Goal: Task Accomplishment & Management: Manage account settings

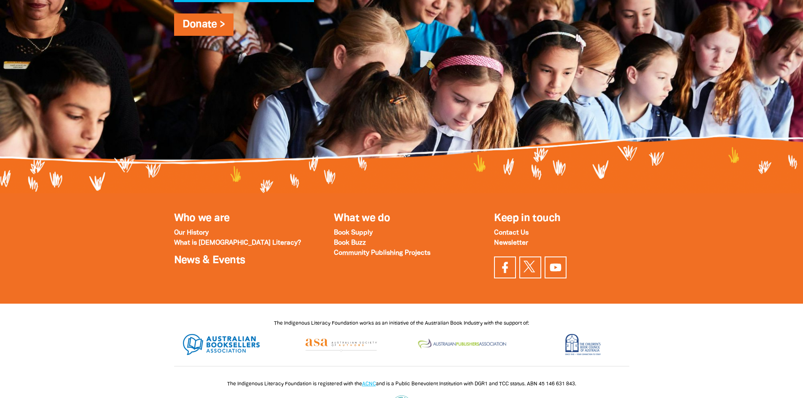
scroll to position [1166, 0]
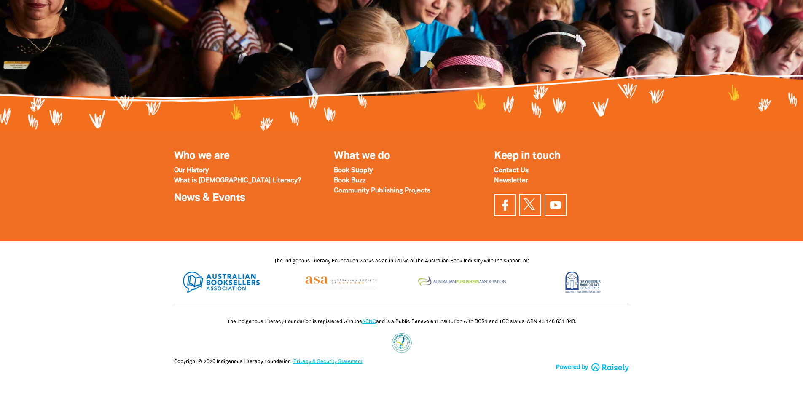
click at [519, 168] on strong "Contact Us" at bounding box center [511, 171] width 35 height 6
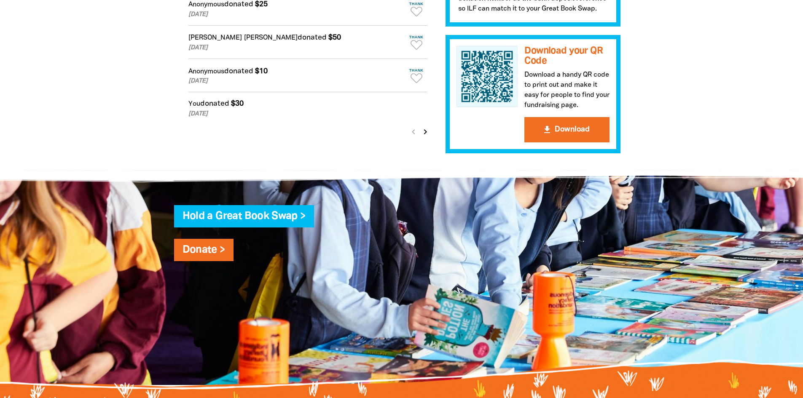
scroll to position [618, 0]
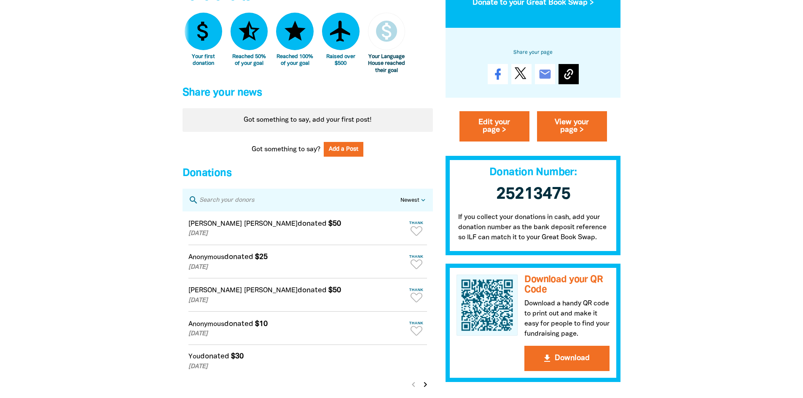
click at [574, 80] on icon at bounding box center [568, 73] width 13 height 13
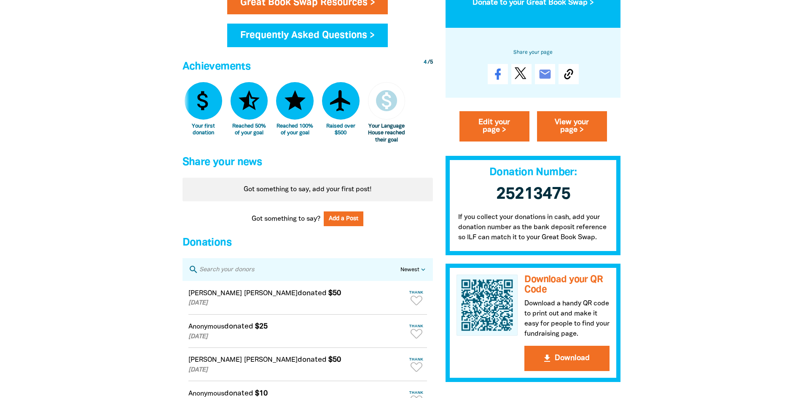
scroll to position [422, 0]
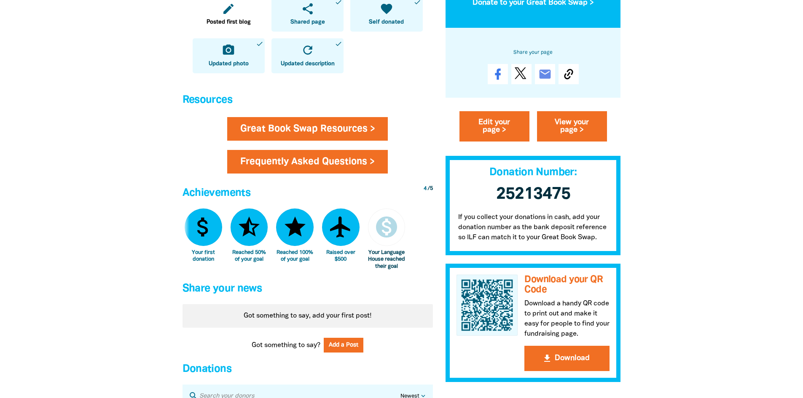
click at [354, 157] on link "Frequently Asked Questions >" at bounding box center [307, 162] width 161 height 24
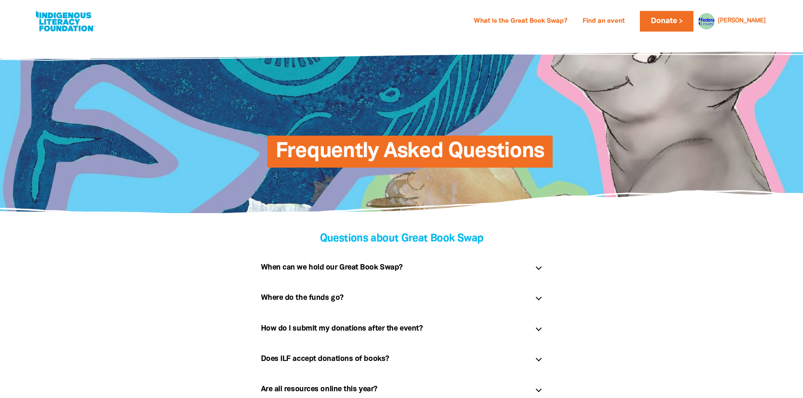
scroll to position [42, 0]
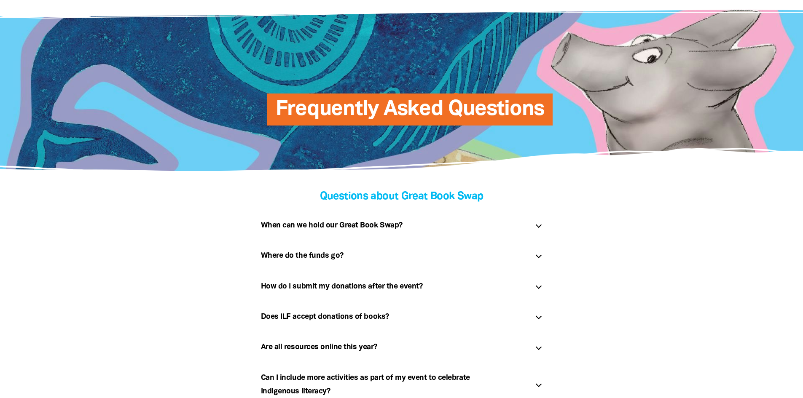
click at [368, 294] on div "How do I submit my donations after the event? link" at bounding box center [401, 286] width 295 height 27
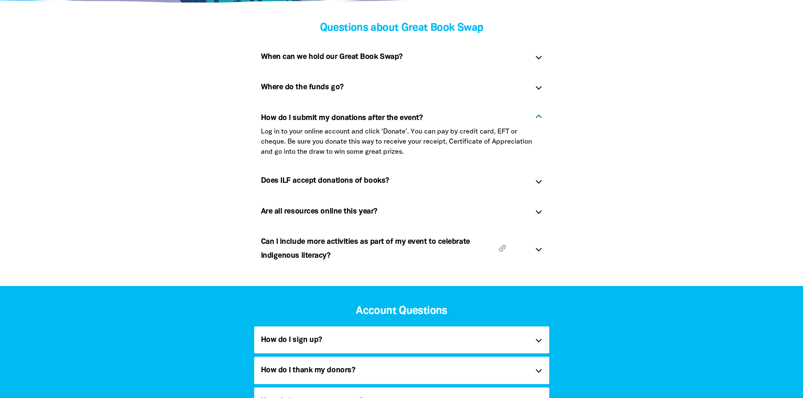
scroll to position [253, 0]
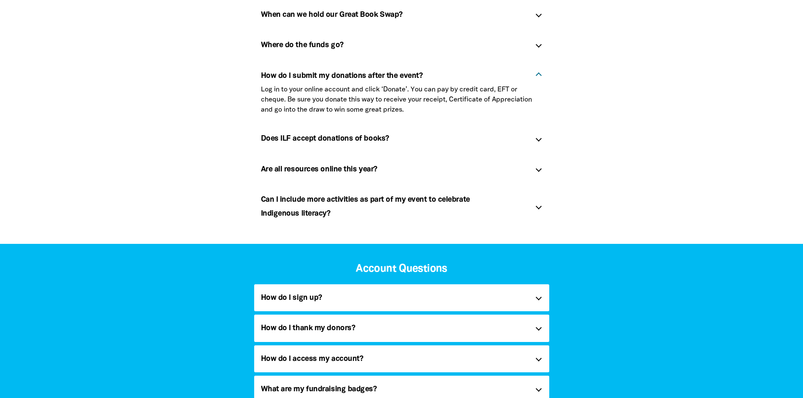
click at [543, 328] on div "How do I thank my donors? link" at bounding box center [401, 328] width 295 height 27
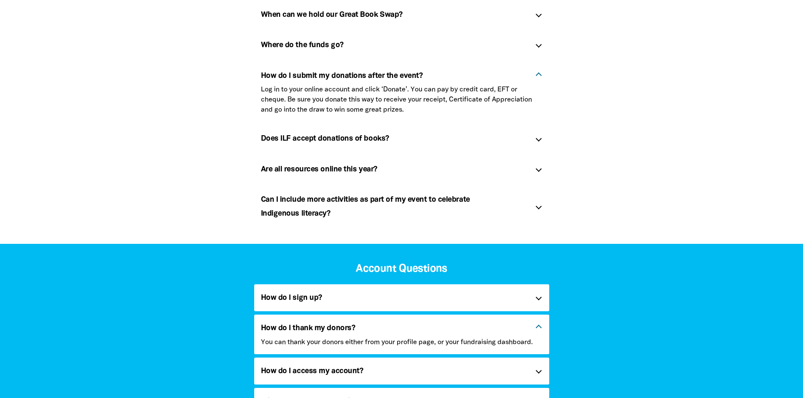
click at [542, 343] on p "You can thank your donors either from your profile page, or your fundraising da…" at bounding box center [402, 343] width 282 height 10
click at [412, 334] on h5 "How do I thank my donors? link" at bounding box center [395, 328] width 268 height 13
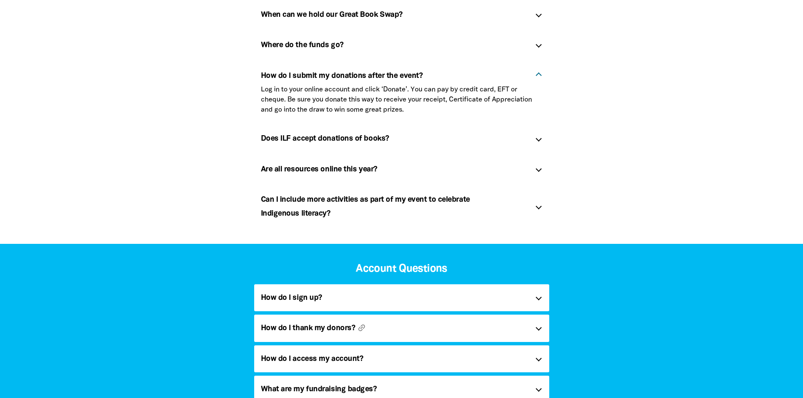
click at [381, 334] on h5 "How do I thank my donors? link" at bounding box center [395, 328] width 268 height 13
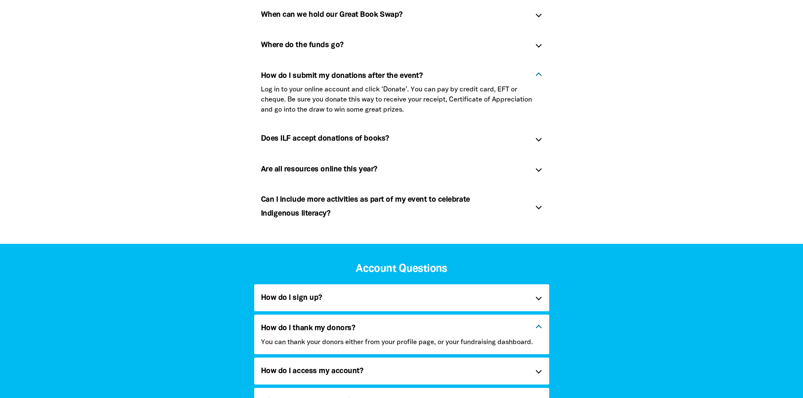
click at [531, 345] on p "You can thank your donors either from your profile page, or your fundraising da…" at bounding box center [402, 343] width 282 height 10
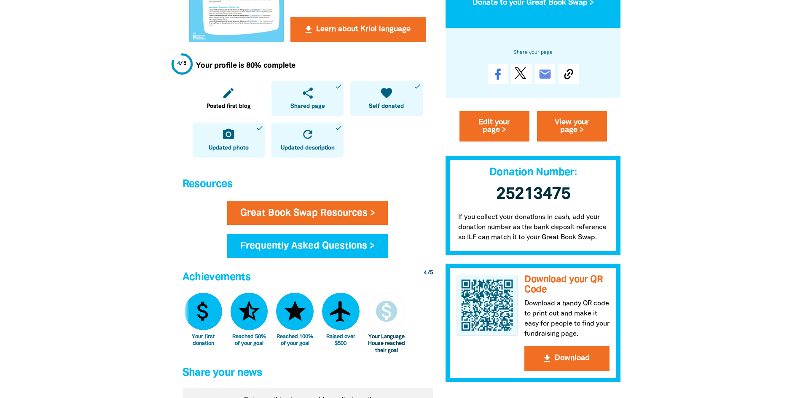
scroll to position [295, 0]
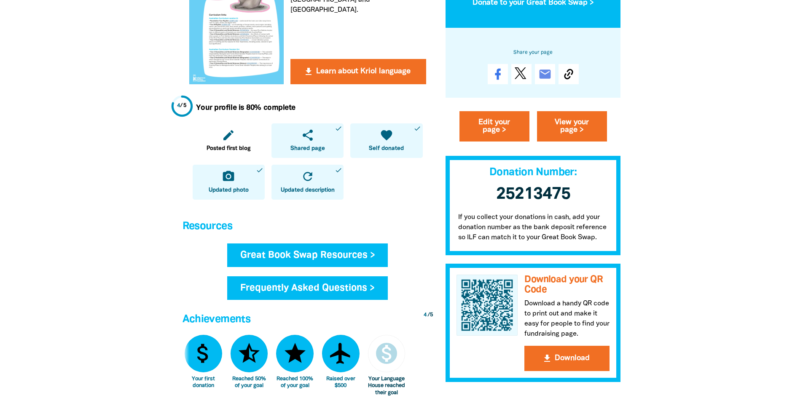
click at [368, 248] on link "Great Book Swap Resources >" at bounding box center [307, 256] width 161 height 24
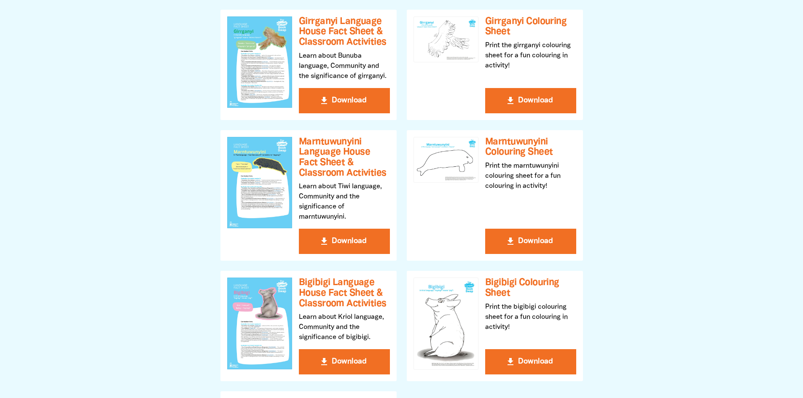
scroll to position [506, 0]
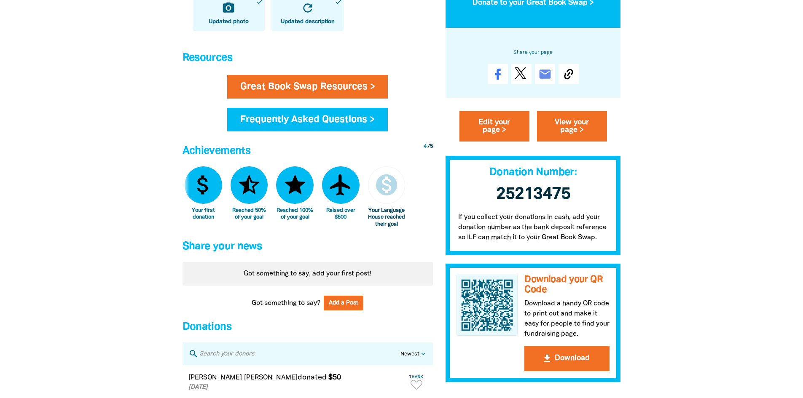
scroll to position [548, 0]
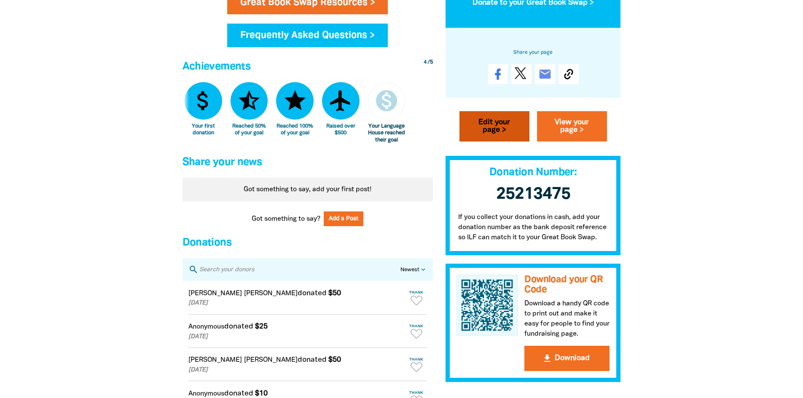
click at [522, 124] on link "Edit your page >" at bounding box center [495, 126] width 70 height 30
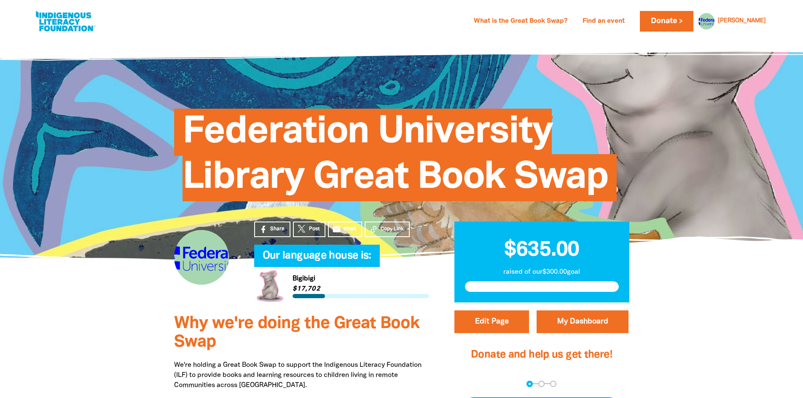
select select "VIC"
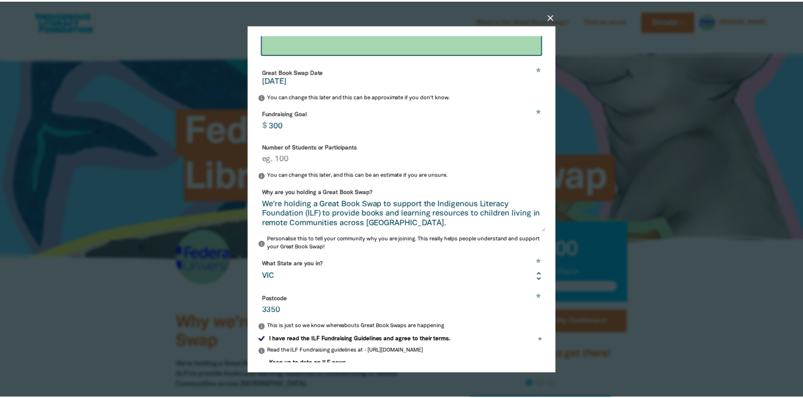
scroll to position [217, 0]
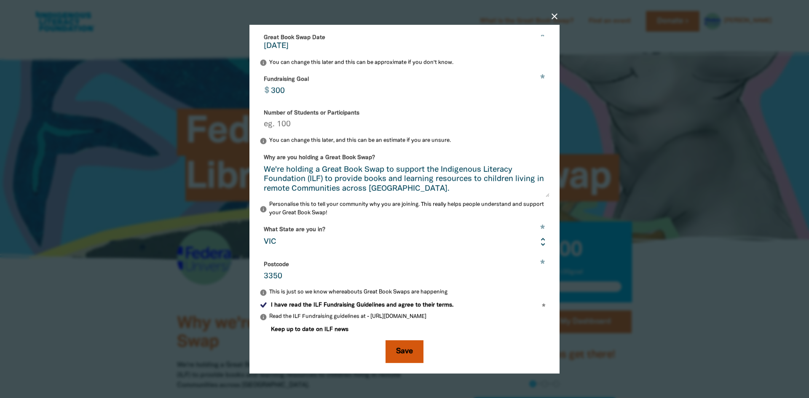
click at [400, 350] on button "Save" at bounding box center [405, 352] width 38 height 23
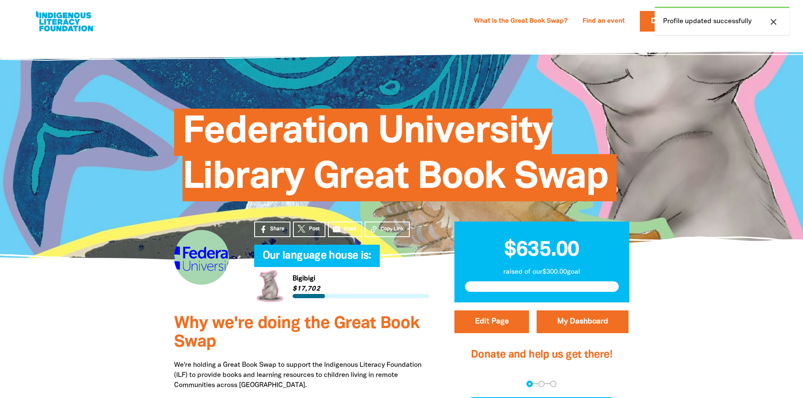
scroll to position [84, 0]
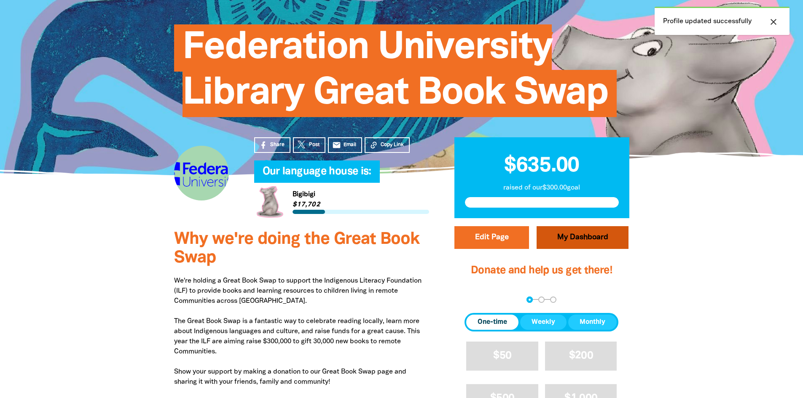
click at [615, 234] on link "My Dashboard" at bounding box center [583, 237] width 92 height 23
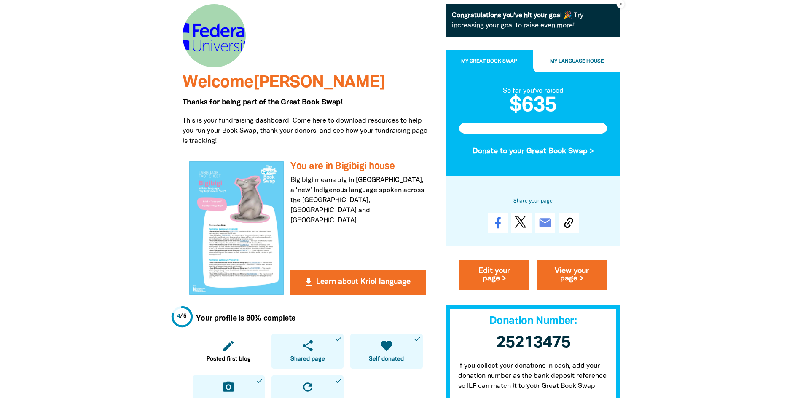
scroll to position [42, 0]
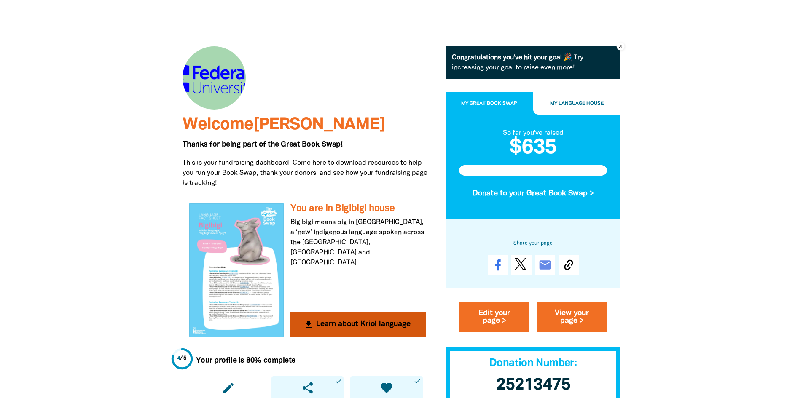
click at [243, 282] on div at bounding box center [236, 270] width 95 height 133
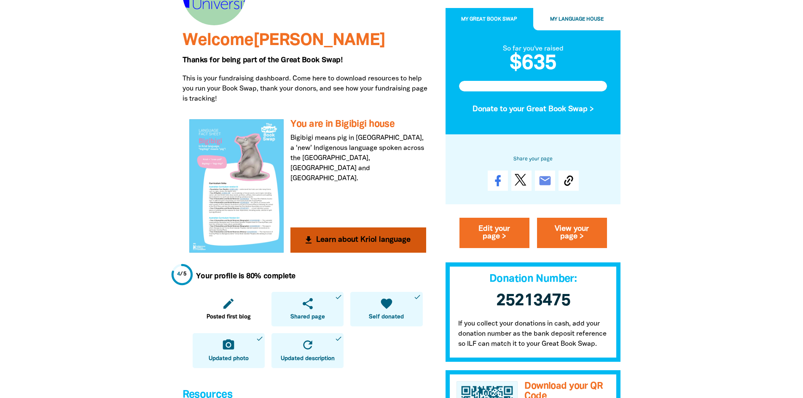
scroll to position [295, 0]
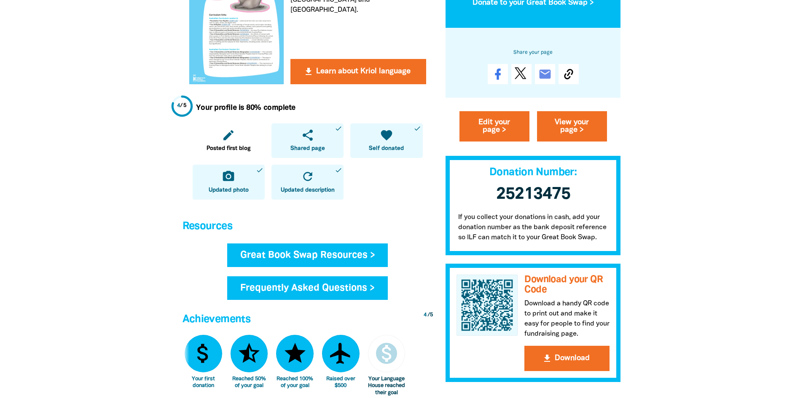
click at [320, 249] on link "Great Book Swap Resources >" at bounding box center [307, 256] width 161 height 24
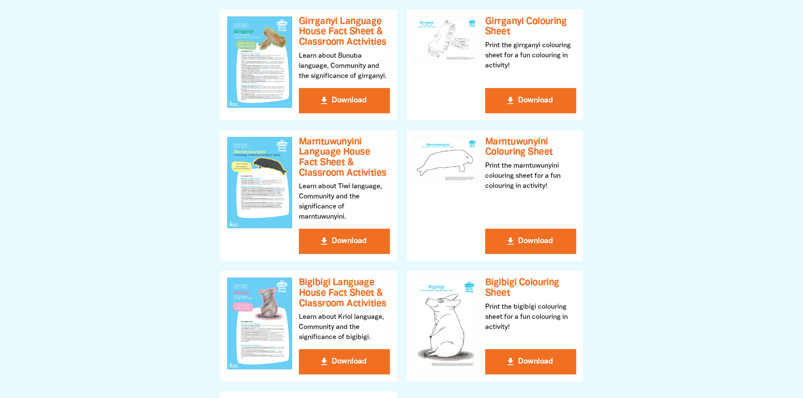
scroll to position [464, 0]
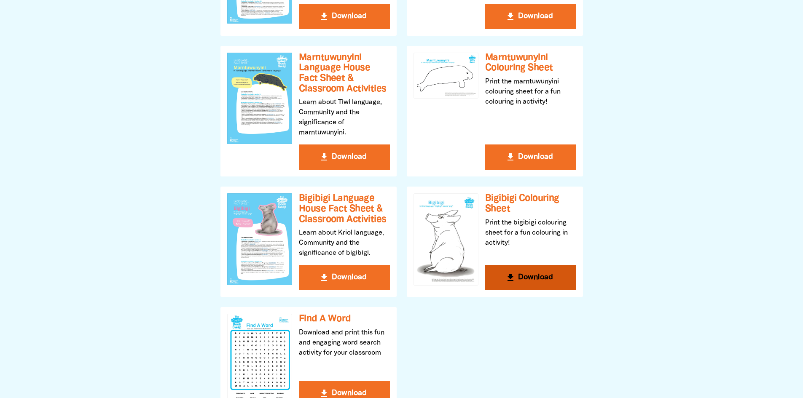
click at [529, 272] on button "get_app Download" at bounding box center [530, 277] width 91 height 25
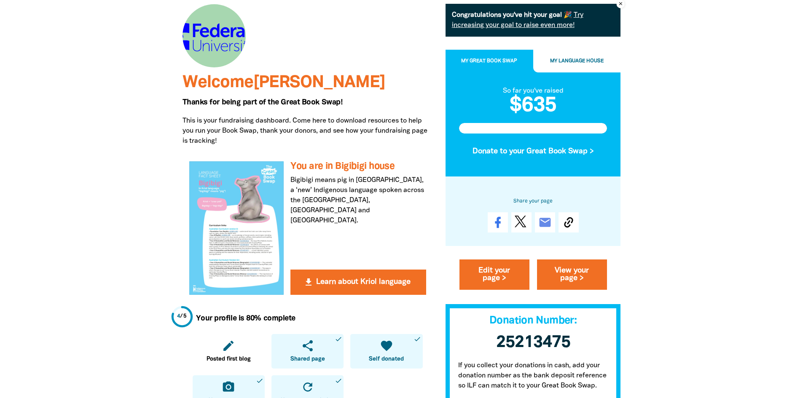
scroll to position [42, 0]
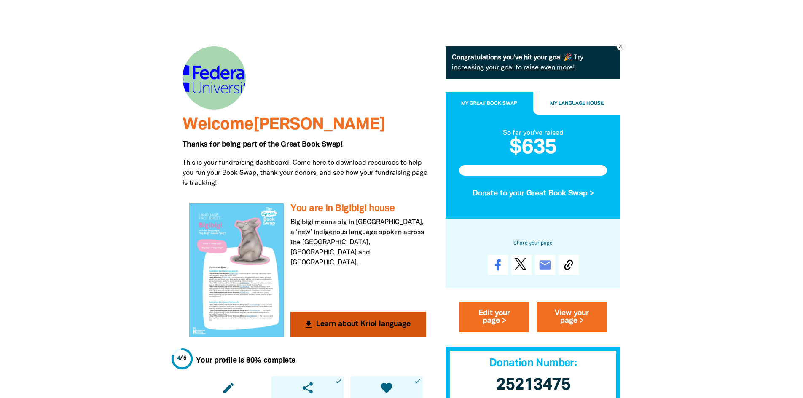
click at [311, 329] on icon "get_app" at bounding box center [309, 325] width 10 height 10
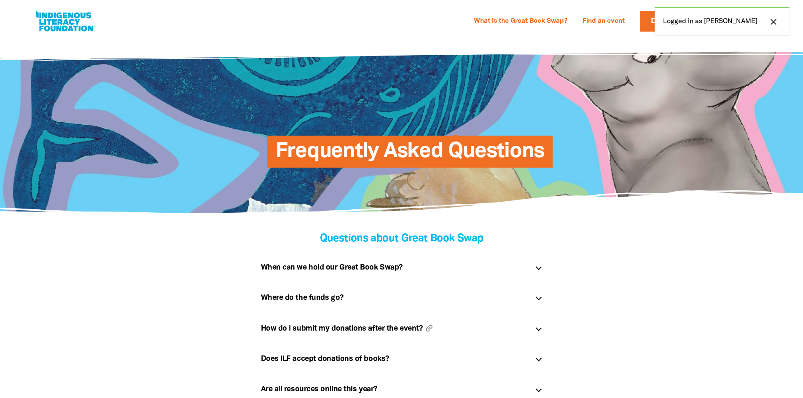
click at [367, 331] on h5 "How do I submit my donations after the event? link" at bounding box center [395, 328] width 268 height 13
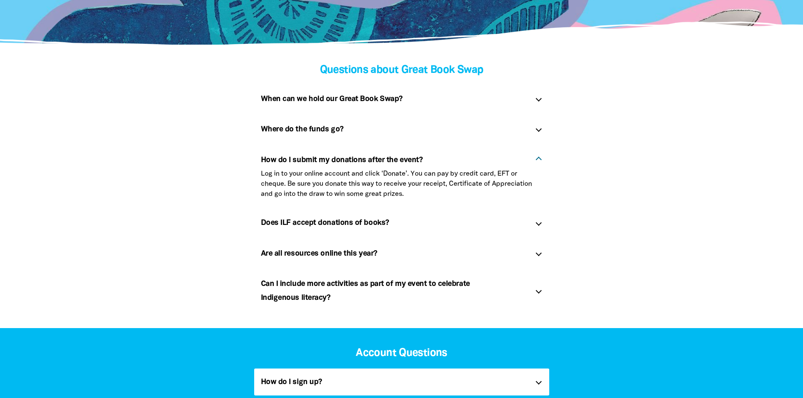
scroll to position [337, 0]
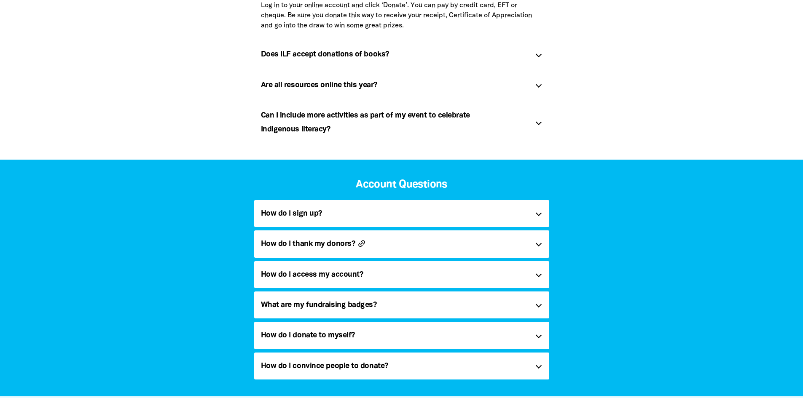
click at [358, 245] on icon "link" at bounding box center [361, 243] width 13 height 13
click at [537, 240] on div "How do I thank my donors? link" at bounding box center [401, 244] width 295 height 27
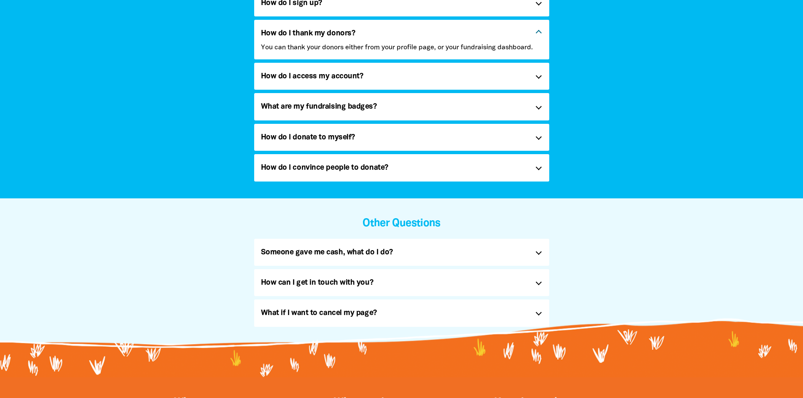
scroll to position [632, 0]
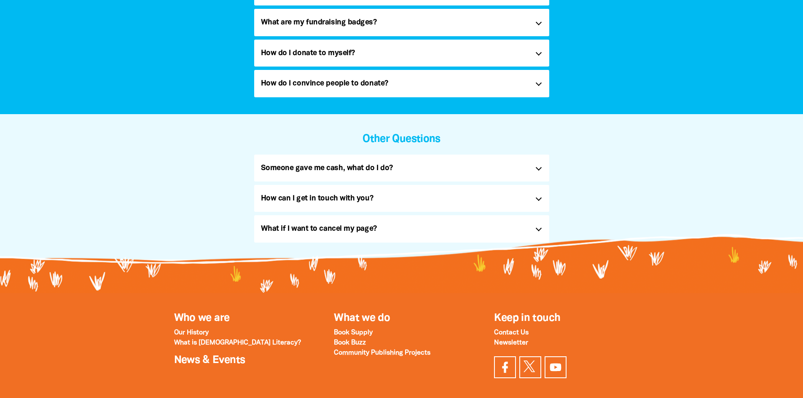
click at [535, 229] on div "What if I want to cancel my page? link" at bounding box center [401, 228] width 295 height 27
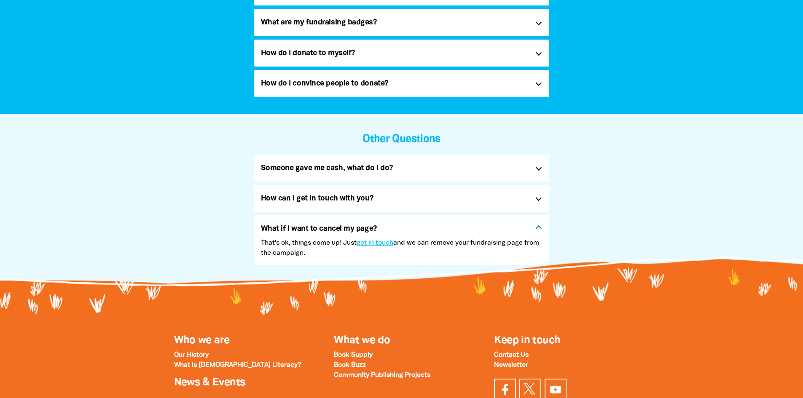
click at [535, 199] on div "How can I get in touch with you? link" at bounding box center [401, 198] width 295 height 27
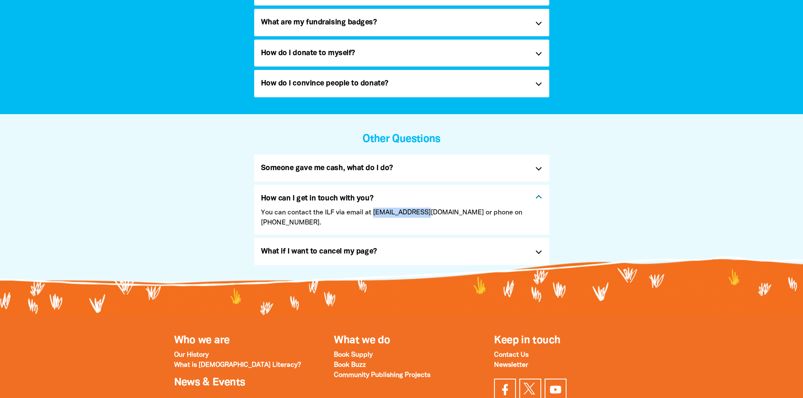
drag, startPoint x: 374, startPoint y: 213, endPoint x: 419, endPoint y: 218, distance: 45.7
click at [419, 218] on p "You can contact the ILF via email at [EMAIL_ADDRESS][DOMAIN_NAME] or phone on […" at bounding box center [402, 218] width 282 height 20
copy p "[EMAIL_ADDRESS][DOMAIN_NAME]"
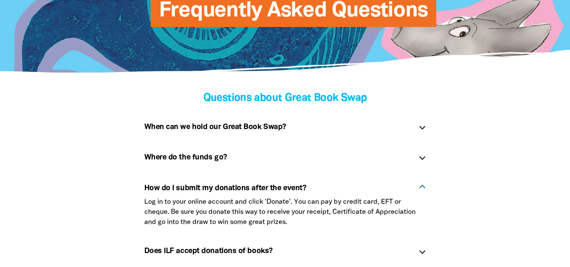
scroll to position [10, 0]
